Goal: Task Accomplishment & Management: Manage account settings

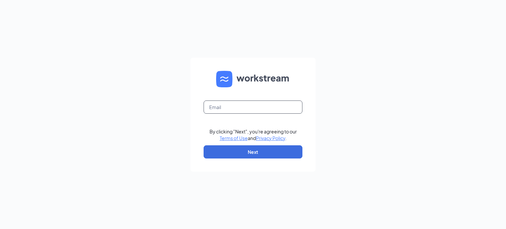
click at [228, 105] on input "text" at bounding box center [253, 107] width 99 height 13
type input "[EMAIL_ADDRESS][DOMAIN_NAME]"
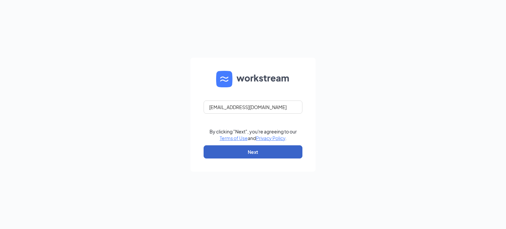
click at [245, 151] on button "Next" at bounding box center [253, 151] width 99 height 13
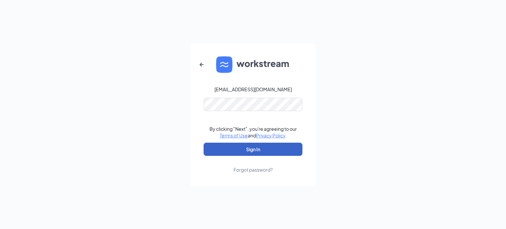
click at [239, 150] on button "Sign In" at bounding box center [253, 149] width 99 height 13
click at [253, 151] on button "Sign In" at bounding box center [253, 149] width 99 height 13
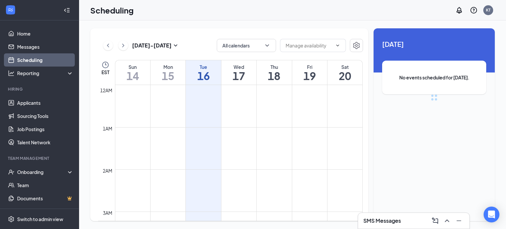
scroll to position [324, 0]
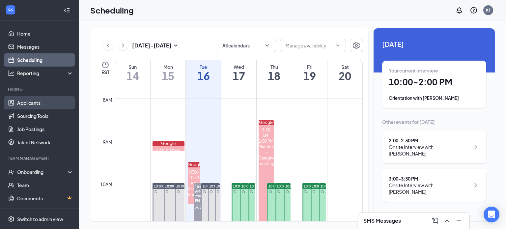
click at [34, 107] on link "Applicants" at bounding box center [45, 102] width 56 height 13
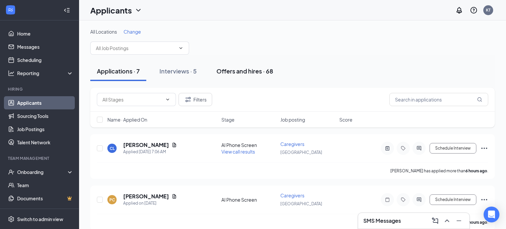
click at [243, 71] on div "Offers and hires · 68" at bounding box center [245, 71] width 57 height 8
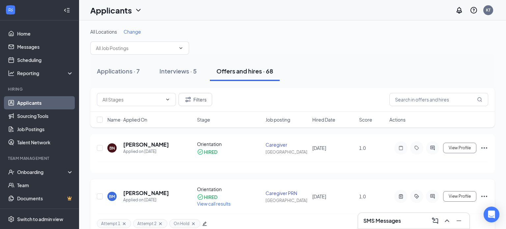
click at [144, 194] on h5 "Bianca McDaniel" at bounding box center [146, 193] width 46 height 7
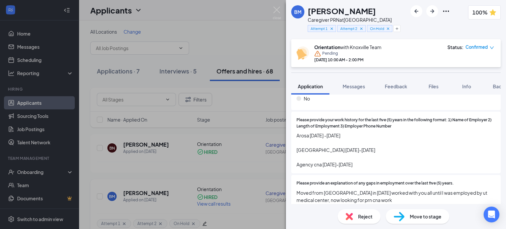
scroll to position [957, 0]
